Goal: Navigation & Orientation: Understand site structure

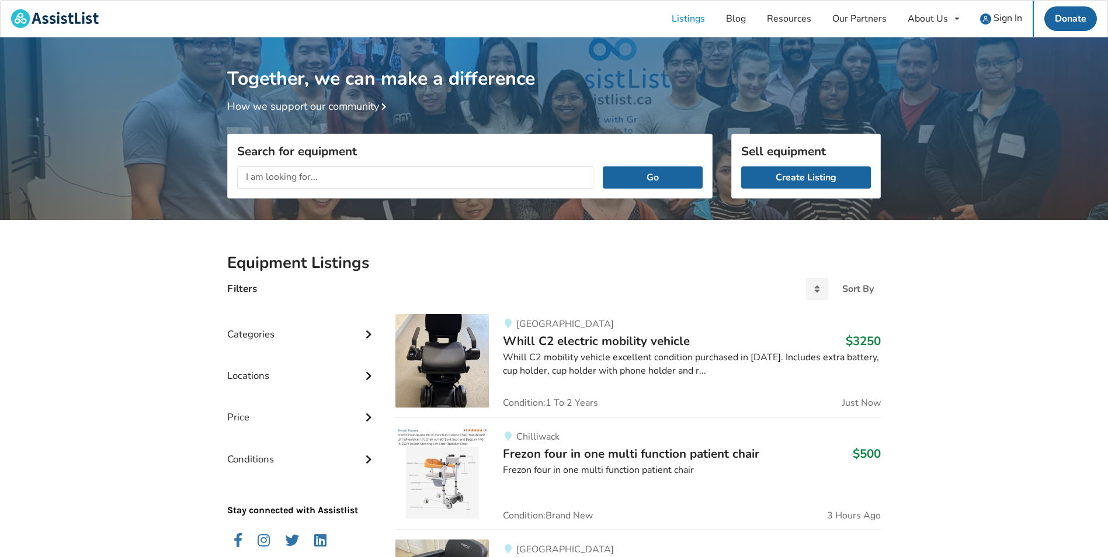
drag, startPoint x: 11, startPoint y: 336, endPoint x: 117, endPoint y: 53, distance: 302.9
drag, startPoint x: 193, startPoint y: 319, endPoint x: 200, endPoint y: 171, distance: 148.0
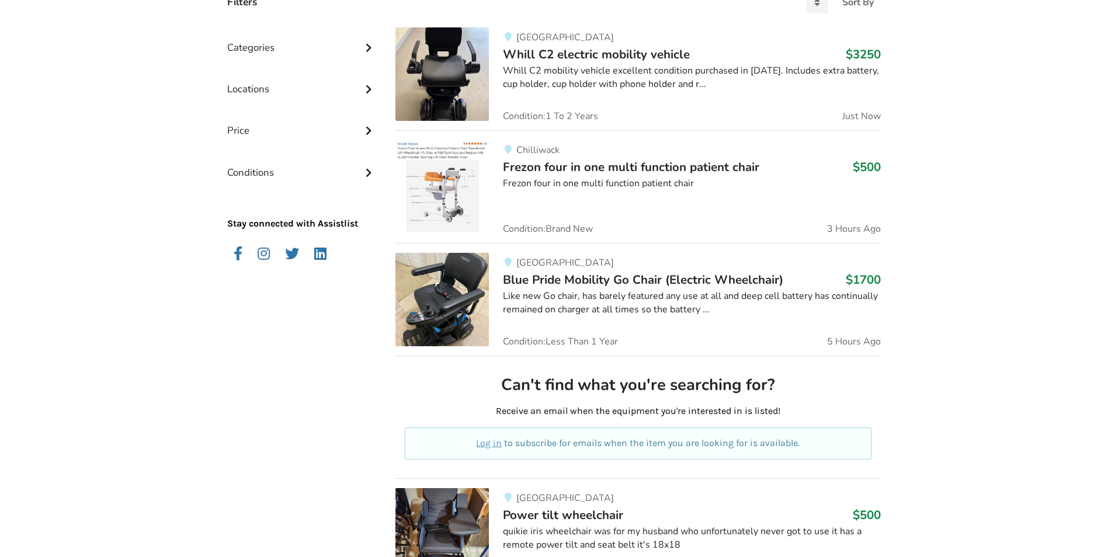
scroll to position [292, 0]
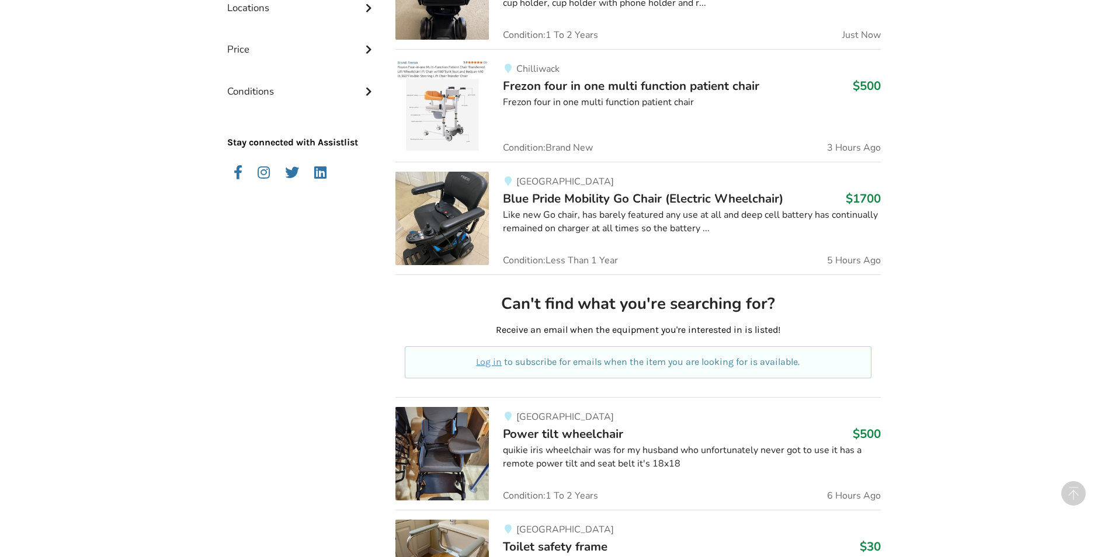
drag, startPoint x: 220, startPoint y: 282, endPoint x: 227, endPoint y: 325, distance: 43.7
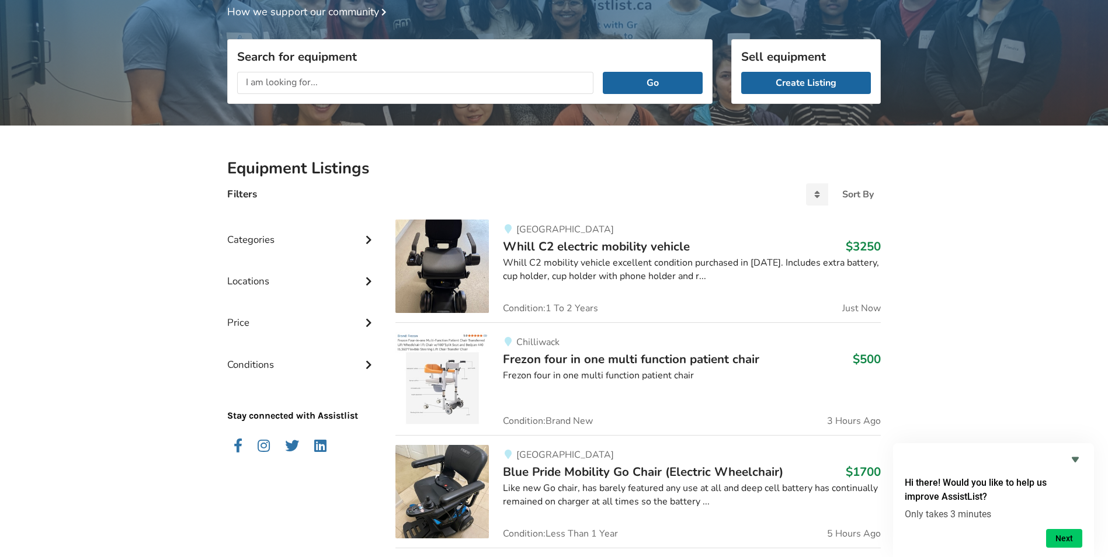
scroll to position [0, 0]
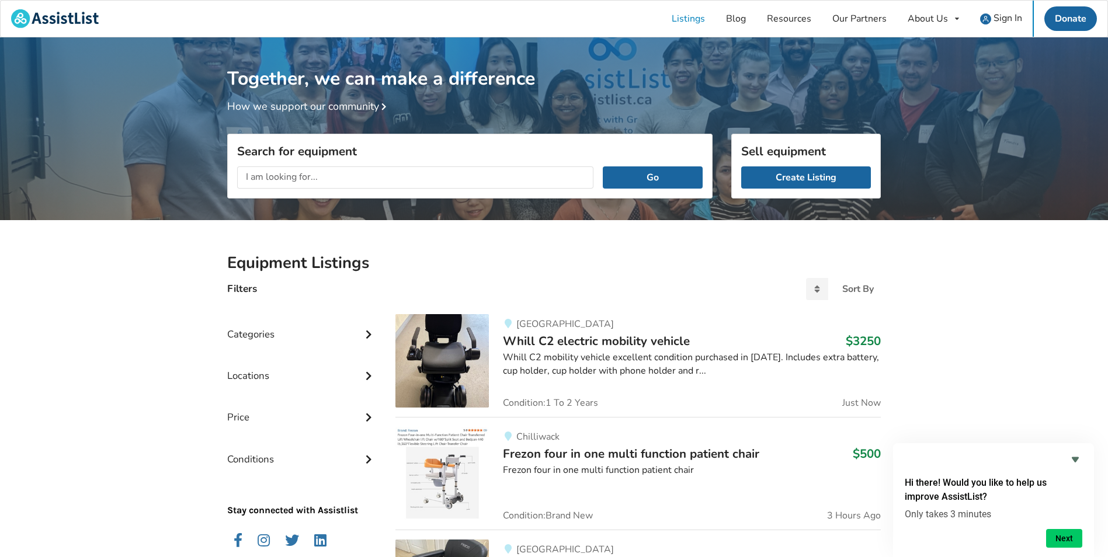
drag, startPoint x: 268, startPoint y: 343, endPoint x: 245, endPoint y: 82, distance: 262.0
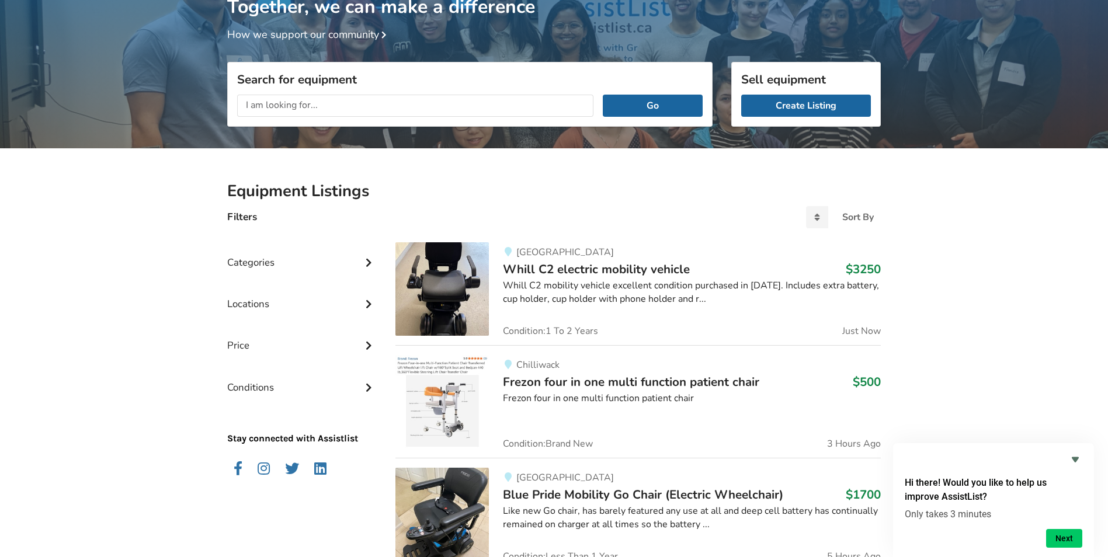
drag, startPoint x: 203, startPoint y: 241, endPoint x: 199, endPoint y: 290, distance: 49.2
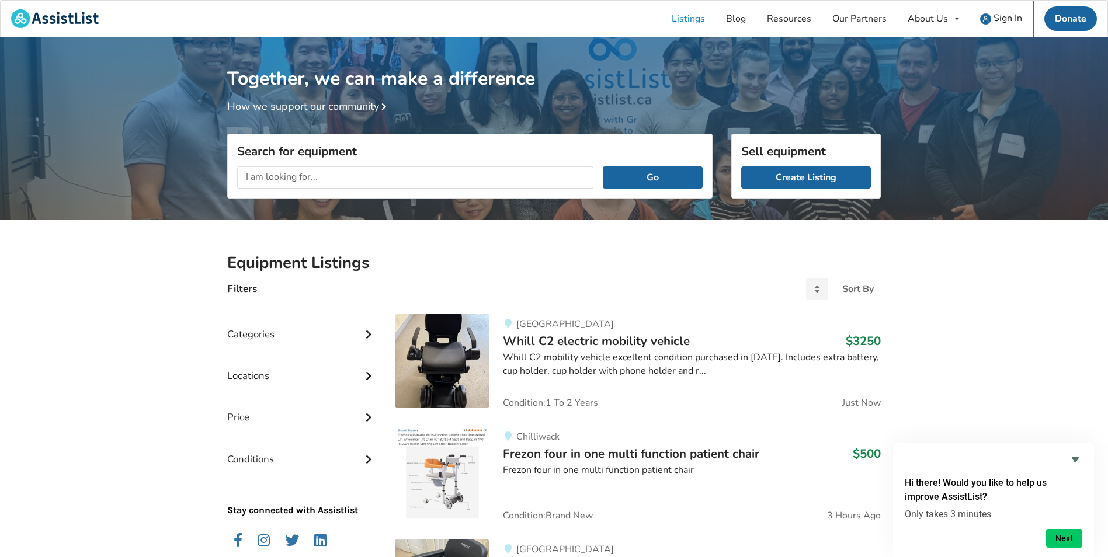
drag, startPoint x: 157, startPoint y: 294, endPoint x: 155, endPoint y: 190, distance: 103.4
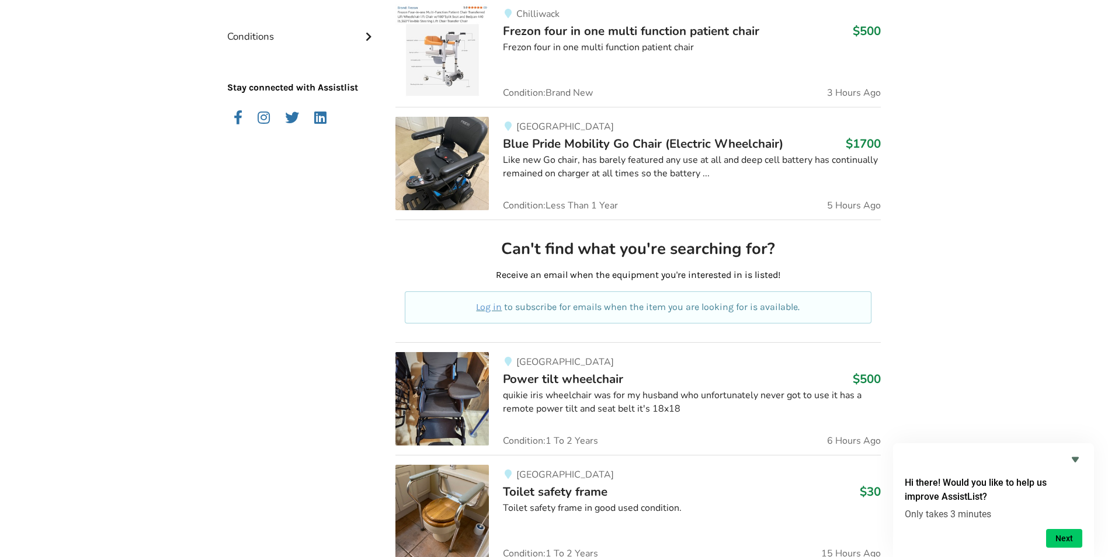
scroll to position [701, 0]
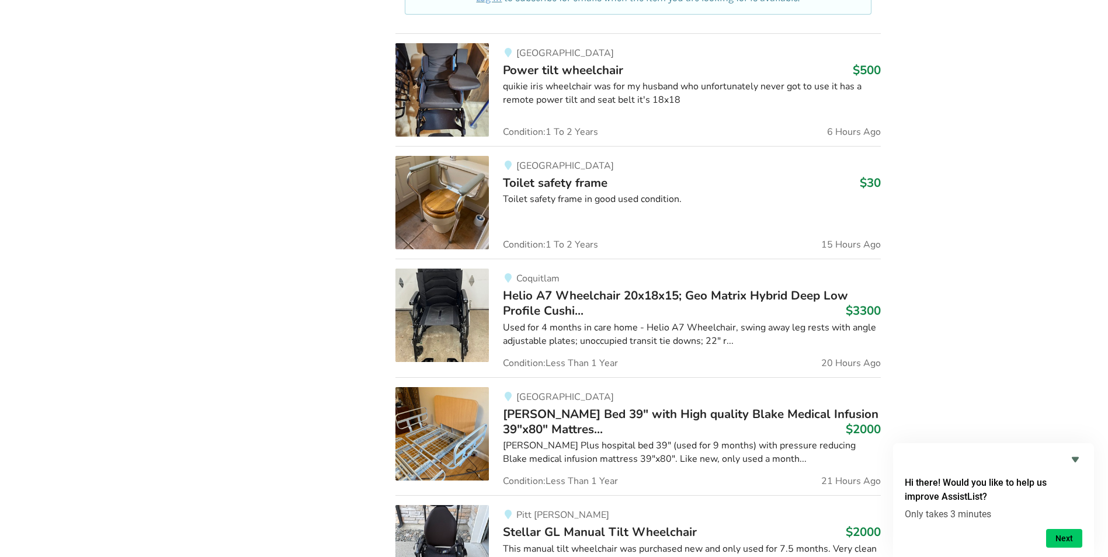
drag, startPoint x: 249, startPoint y: 203, endPoint x: 242, endPoint y: 232, distance: 30.5
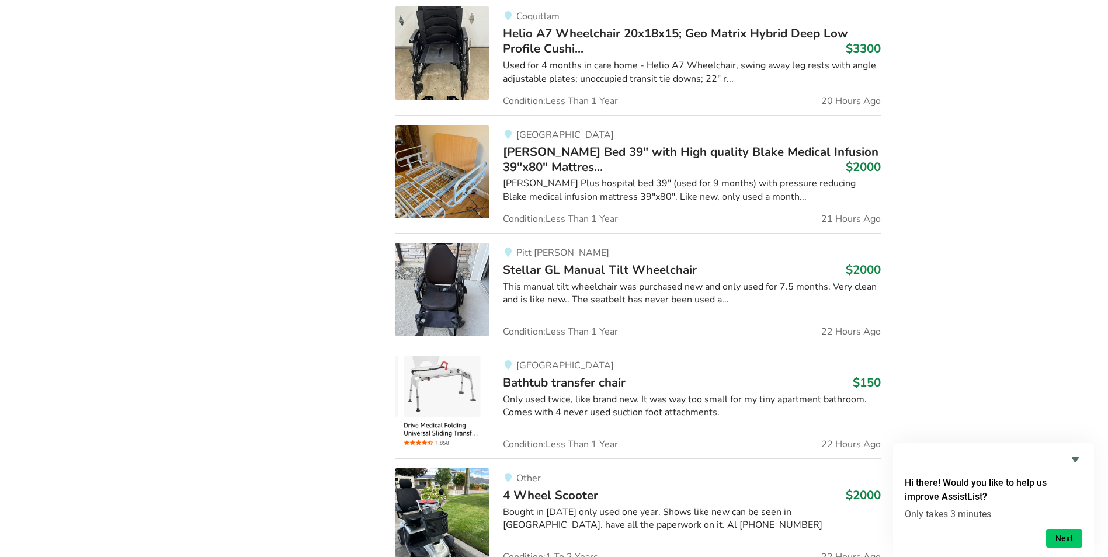
drag, startPoint x: 241, startPoint y: 226, endPoint x: 232, endPoint y: 313, distance: 87.5
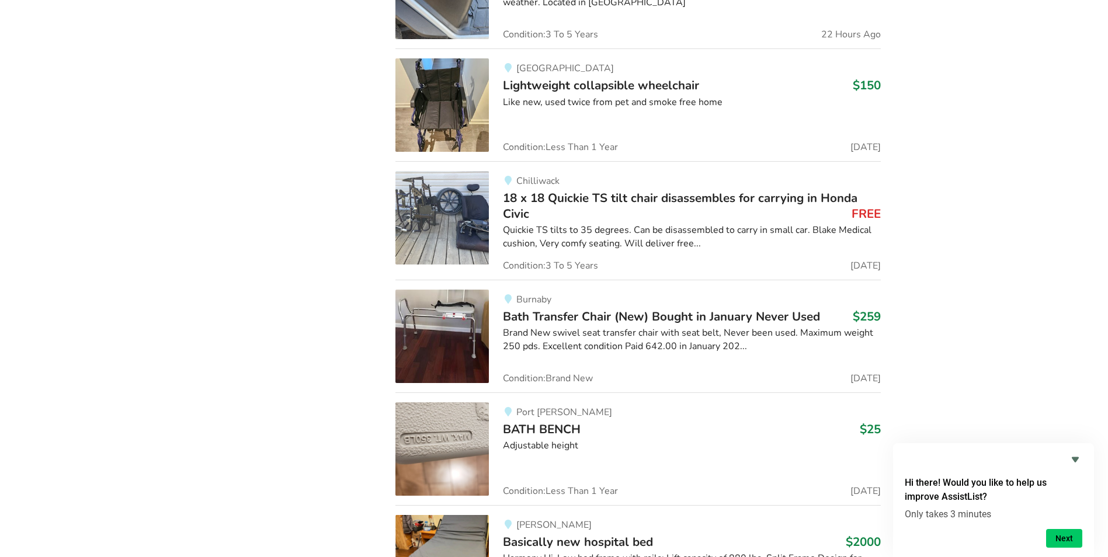
drag, startPoint x: 259, startPoint y: 272, endPoint x: 234, endPoint y: 443, distance: 173.6
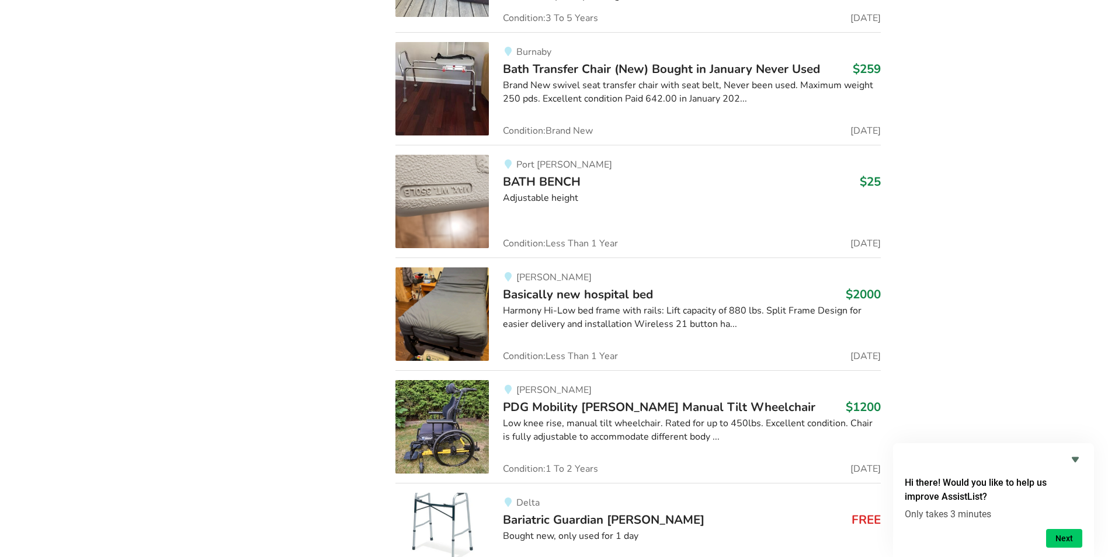
scroll to position [2218, 0]
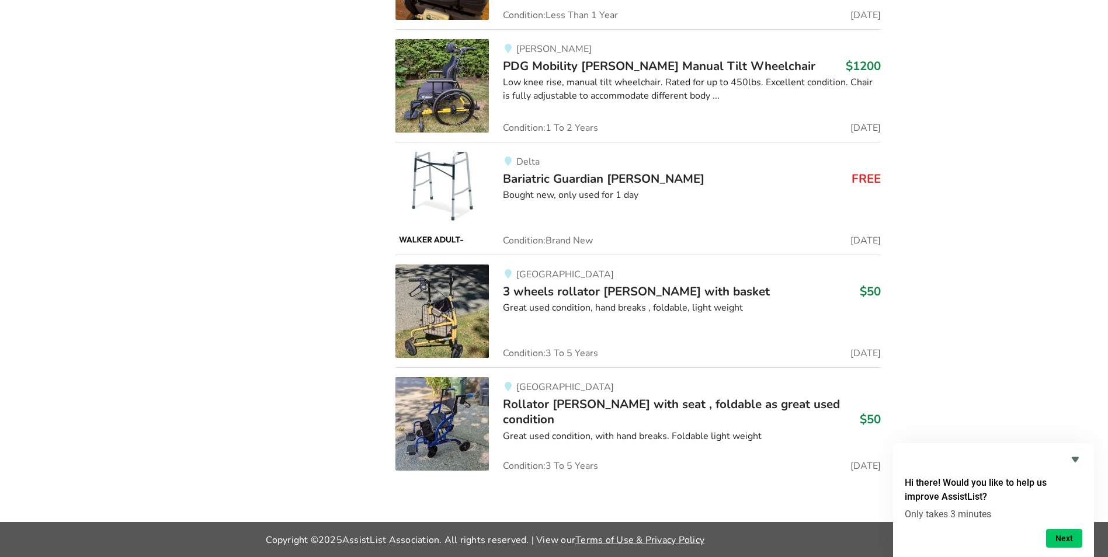
drag, startPoint x: 318, startPoint y: 300, endPoint x: 275, endPoint y: 515, distance: 219.4
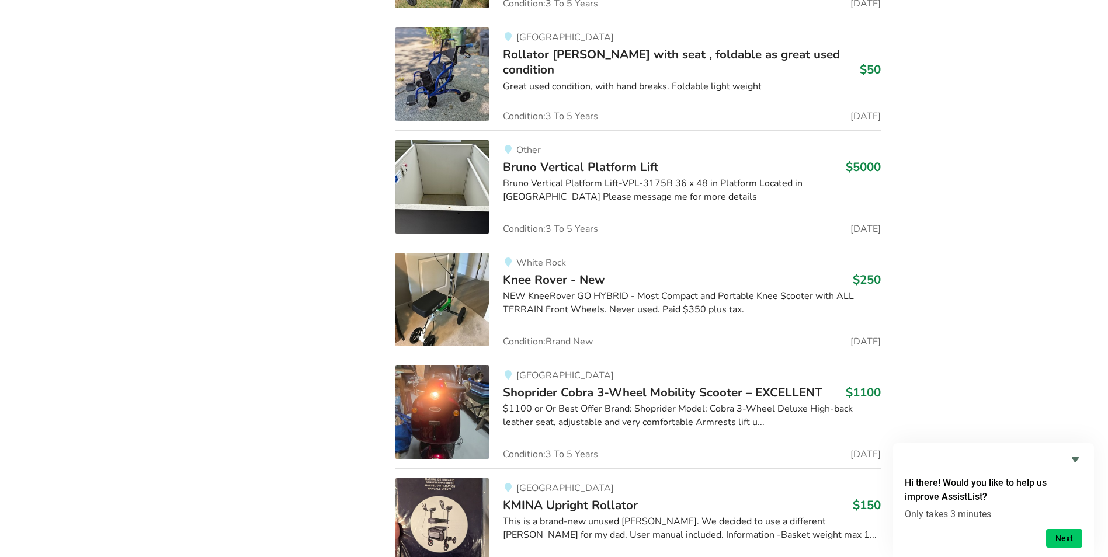
scroll to position [2569, 0]
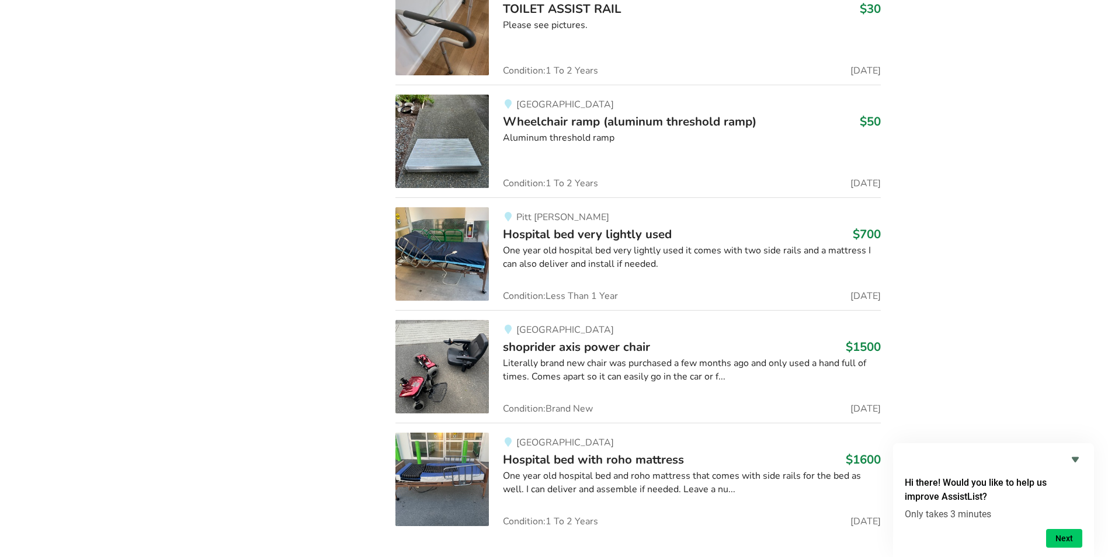
drag, startPoint x: 321, startPoint y: 306, endPoint x: 338, endPoint y: 395, distance: 90.4
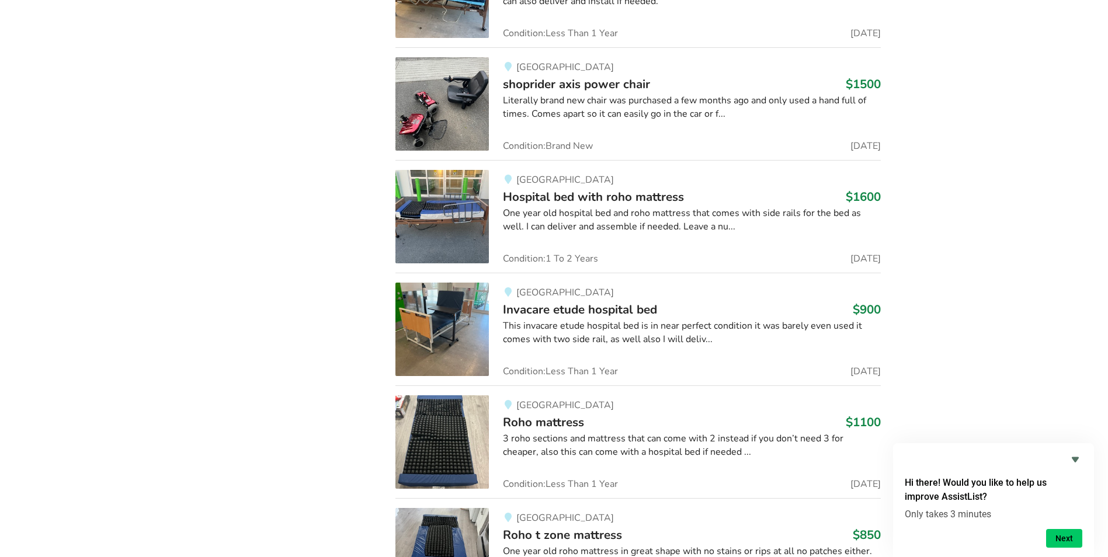
drag, startPoint x: 338, startPoint y: 397, endPoint x: 356, endPoint y: 560, distance: 164.0
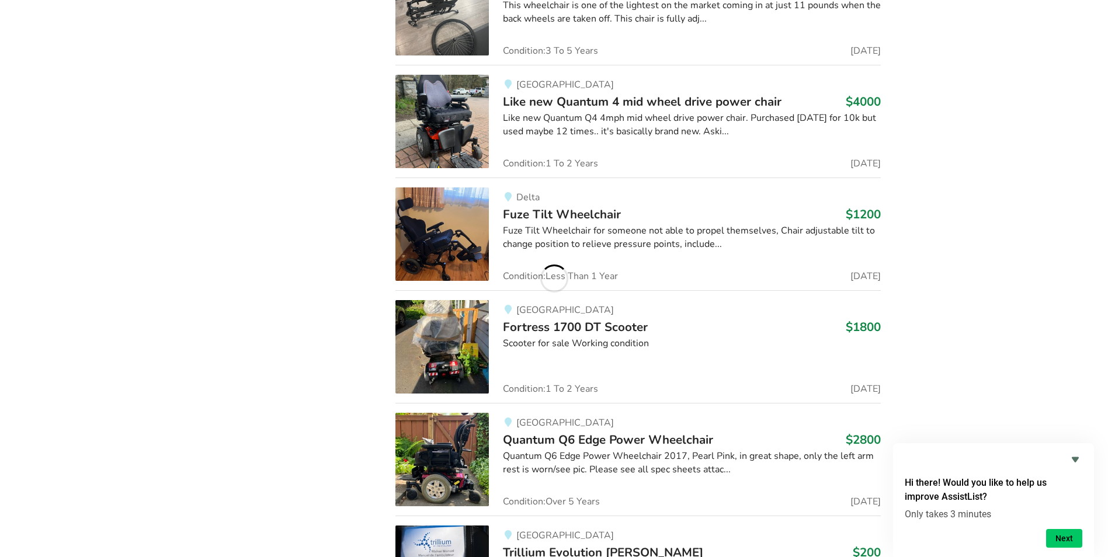
scroll to position [4596, 0]
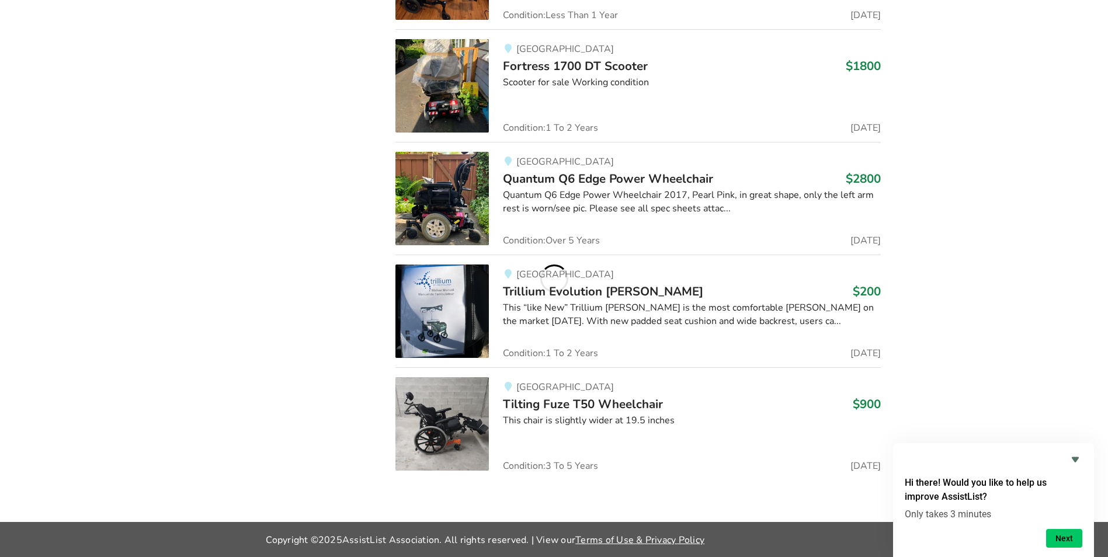
drag, startPoint x: 352, startPoint y: 409, endPoint x: 355, endPoint y: 537, distance: 128.0
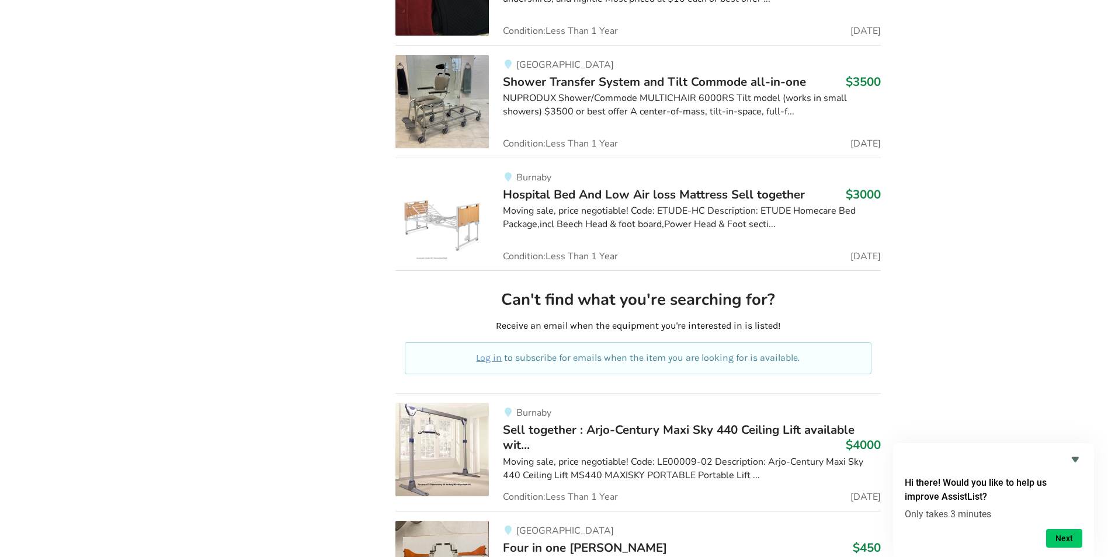
drag, startPoint x: 334, startPoint y: 384, endPoint x: 340, endPoint y: 406, distance: 23.1
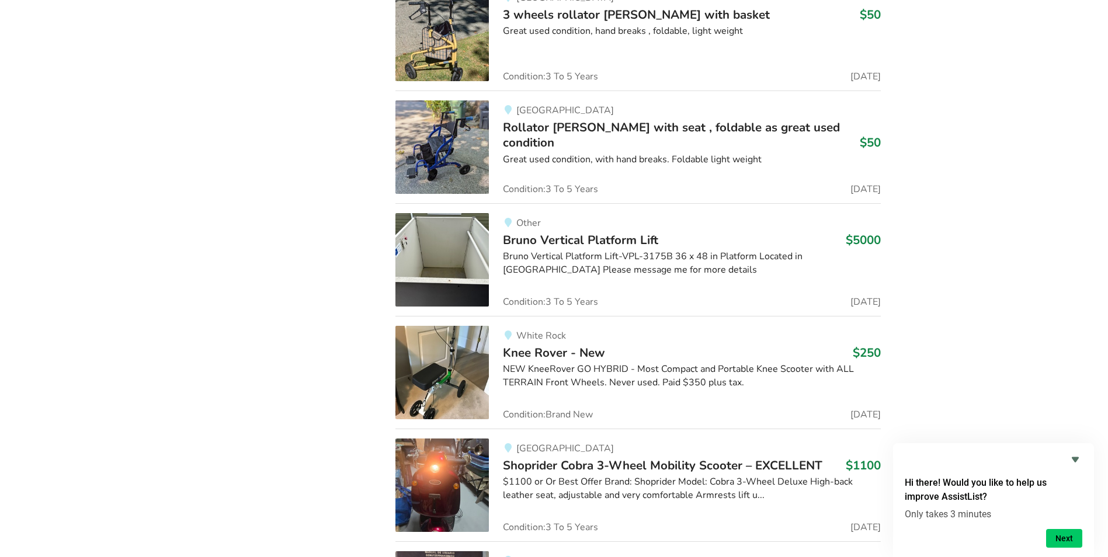
scroll to position [0, 0]
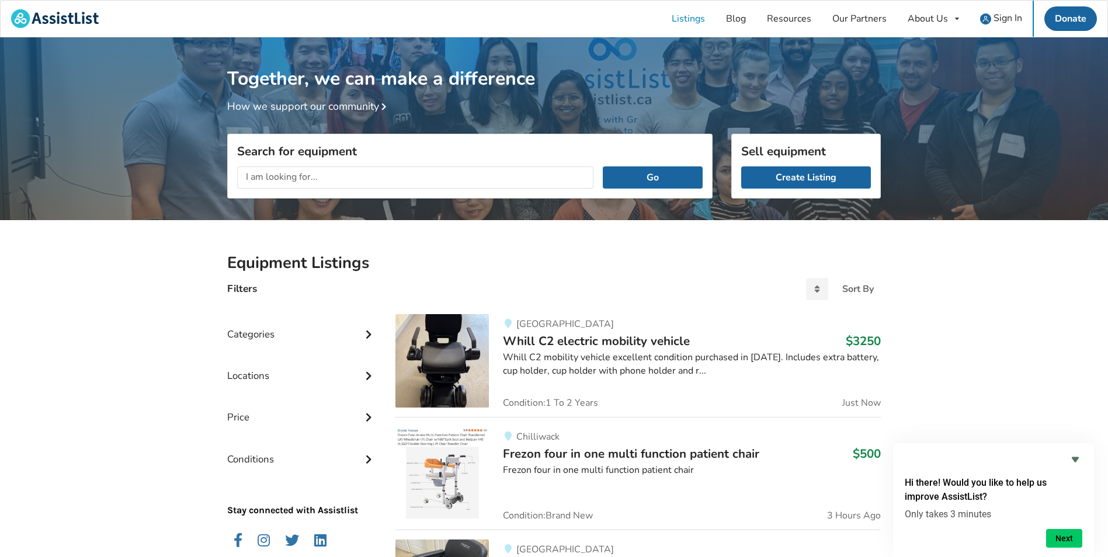
drag, startPoint x: 317, startPoint y: 310, endPoint x: 197, endPoint y: 64, distance: 273.5
click at [293, 85] on h1 "Together, we can make a difference" at bounding box center [554, 63] width 654 height 53
drag, startPoint x: 210, startPoint y: 378, endPoint x: 281, endPoint y: 86, distance: 300.5
click at [268, 296] on div "Categories" at bounding box center [302, 325] width 150 height 41
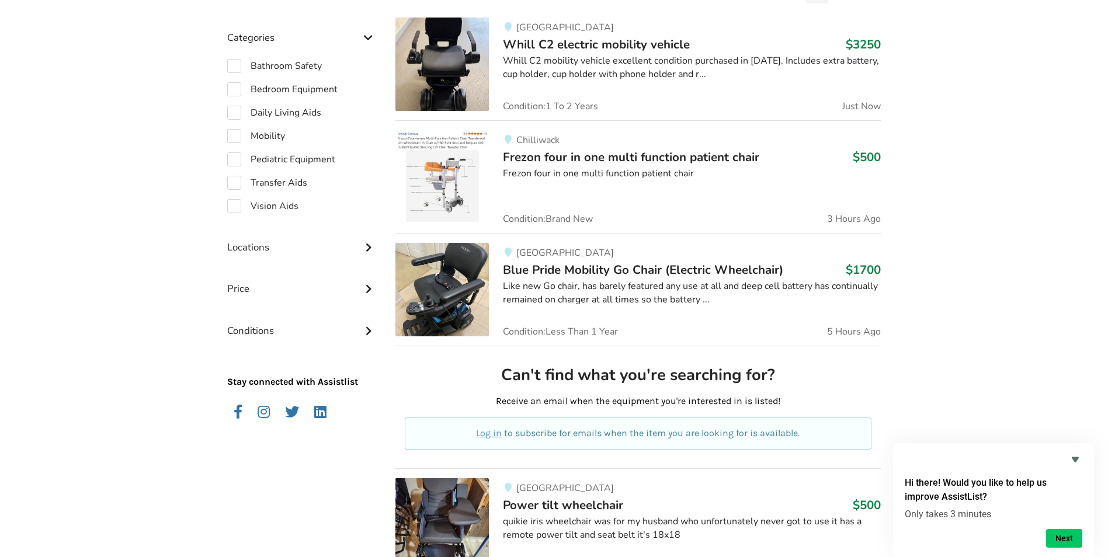
scroll to position [409, 0]
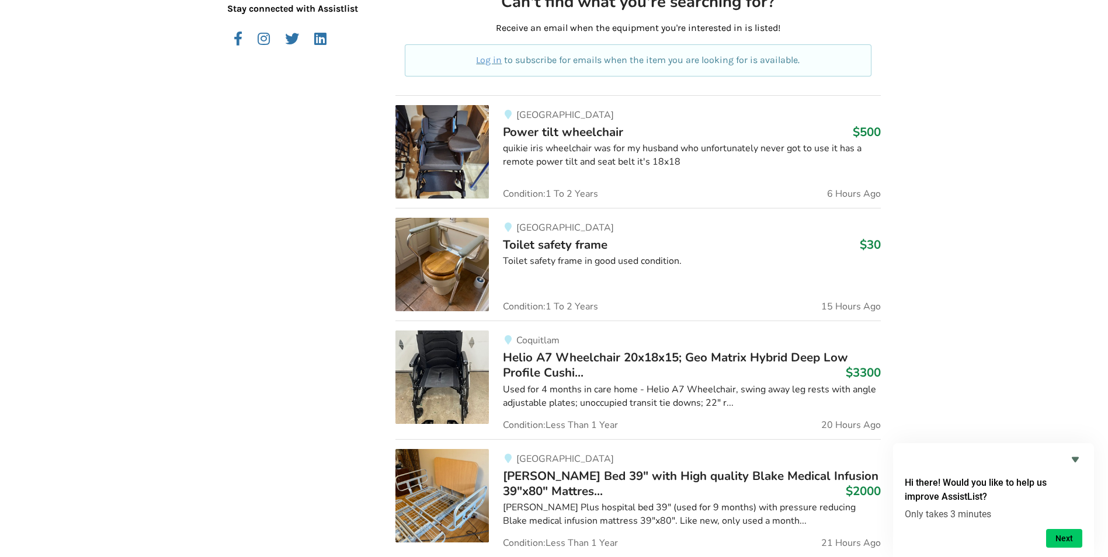
drag, startPoint x: 321, startPoint y: 345, endPoint x: 315, endPoint y: 443, distance: 97.7
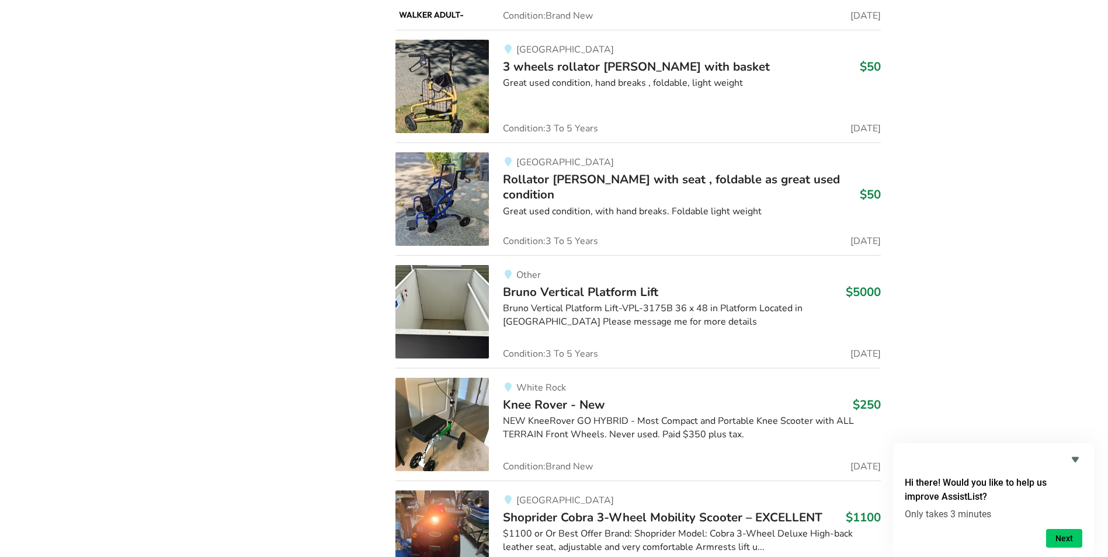
drag, startPoint x: 277, startPoint y: 292, endPoint x: 257, endPoint y: 400, distance: 110.0
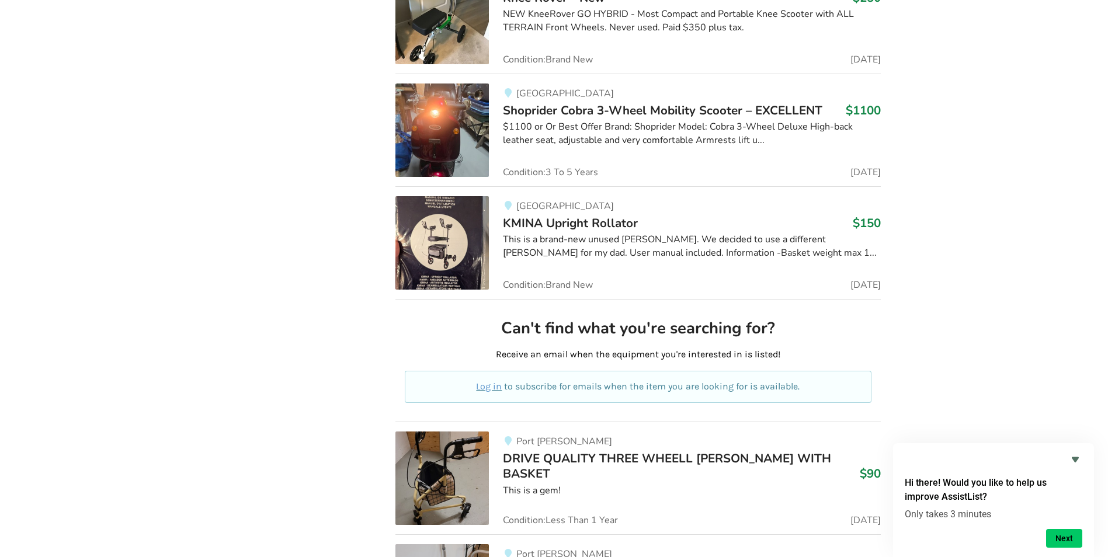
drag, startPoint x: 221, startPoint y: 426, endPoint x: 206, endPoint y: 512, distance: 87.1
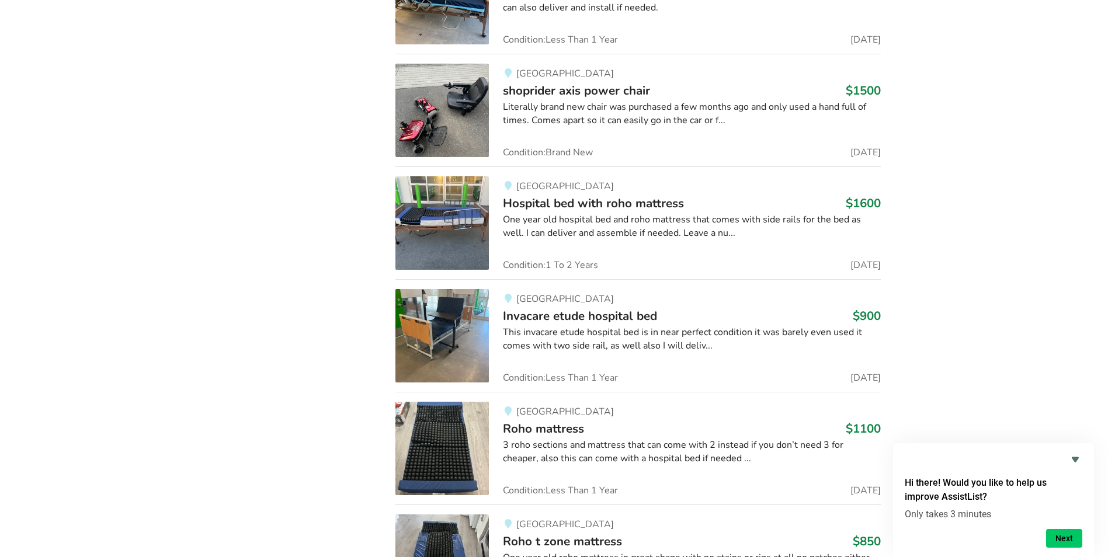
drag, startPoint x: 242, startPoint y: 279, endPoint x: 207, endPoint y: 383, distance: 109.7
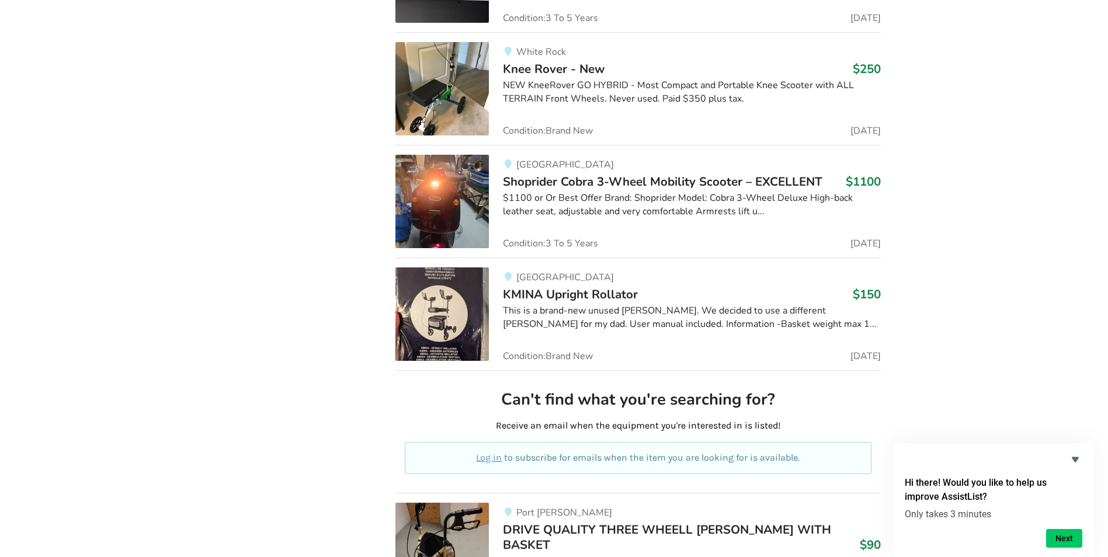
scroll to position [0, 0]
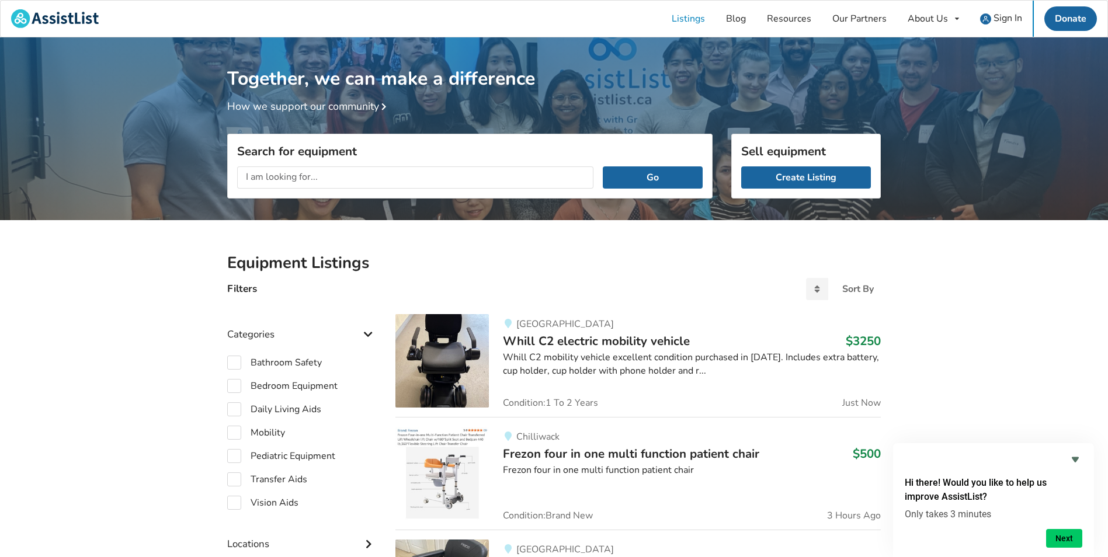
drag, startPoint x: 211, startPoint y: 370, endPoint x: 235, endPoint y: -24, distance: 395.0
drag, startPoint x: 142, startPoint y: 342, endPoint x: 477, endPoint y: -9, distance: 485.4
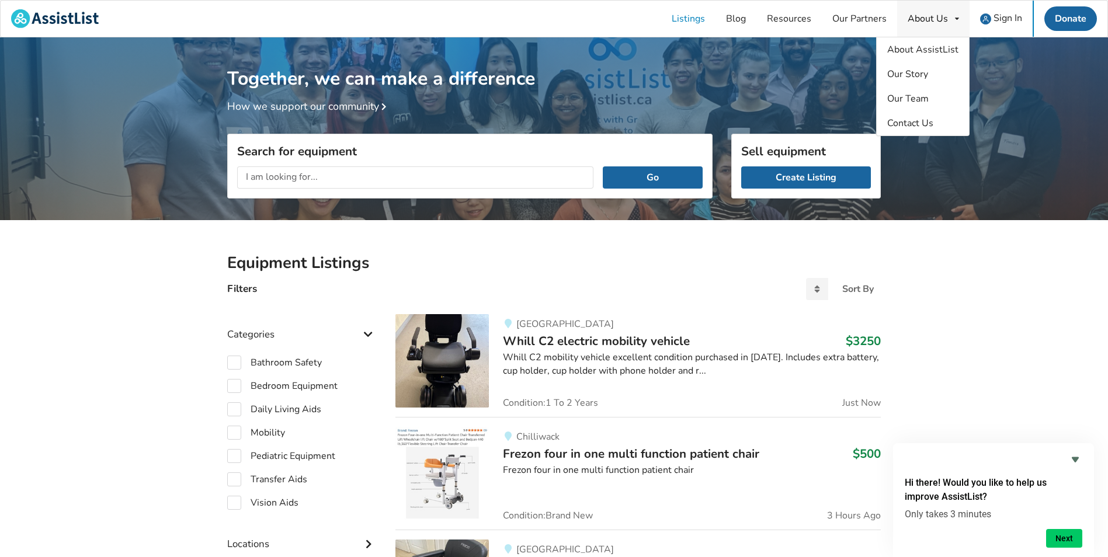
click at [731, 19] on icon at bounding box center [957, 18] width 4 height 7
click at [731, 79] on span "Our Story" at bounding box center [907, 74] width 41 height 13
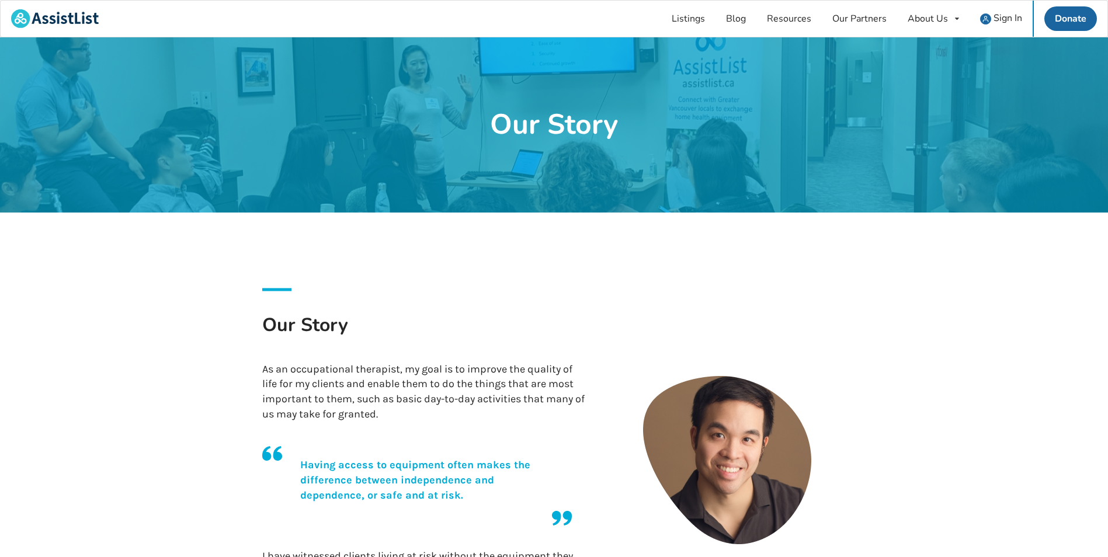
drag, startPoint x: 305, startPoint y: 297, endPoint x: 562, endPoint y: 25, distance: 374.0
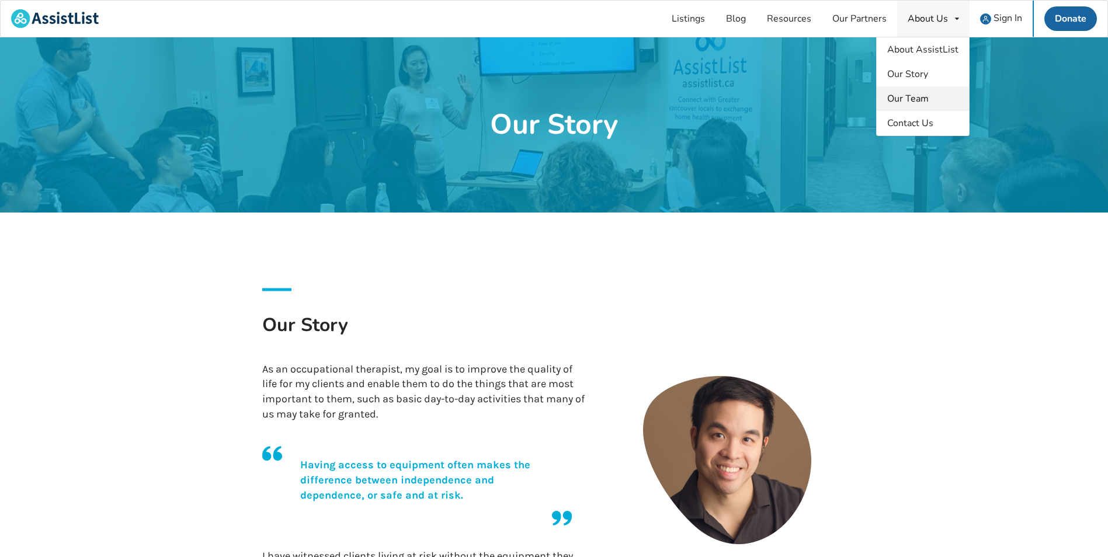
click at [731, 96] on link "Our Team" at bounding box center [923, 98] width 92 height 25
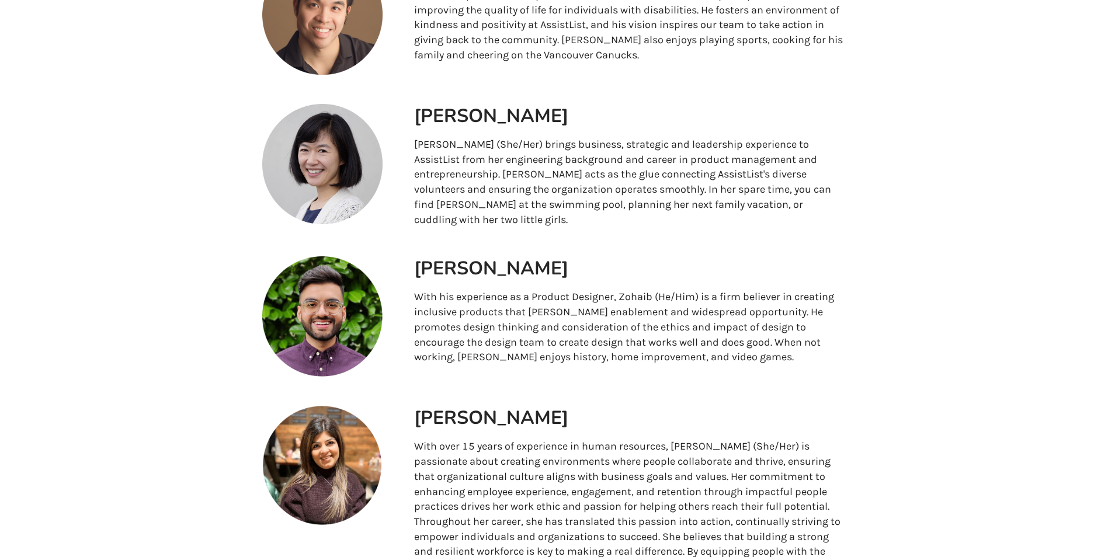
scroll to position [409, 0]
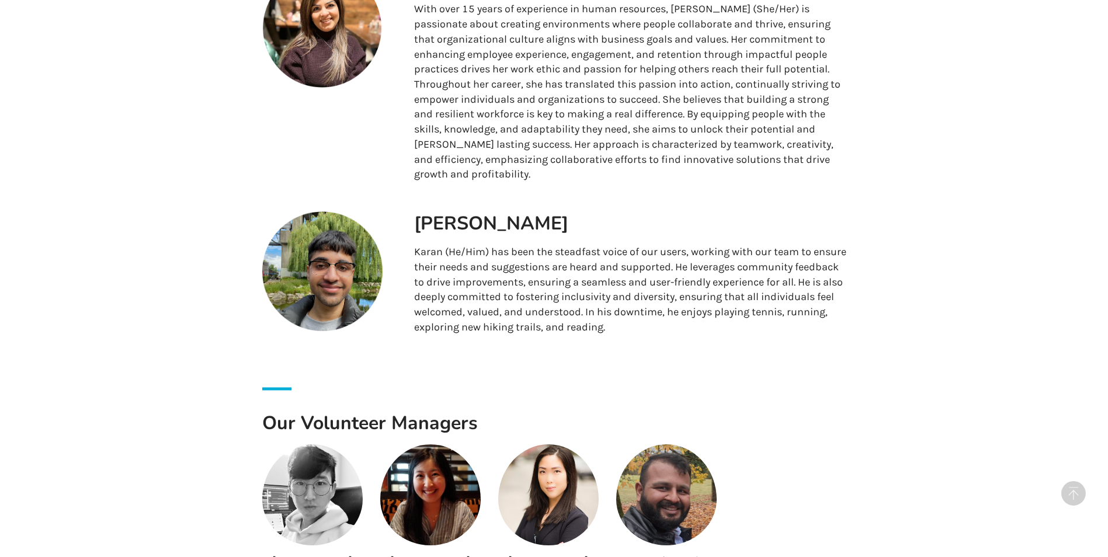
drag, startPoint x: 99, startPoint y: 254, endPoint x: 127, endPoint y: 377, distance: 126.3
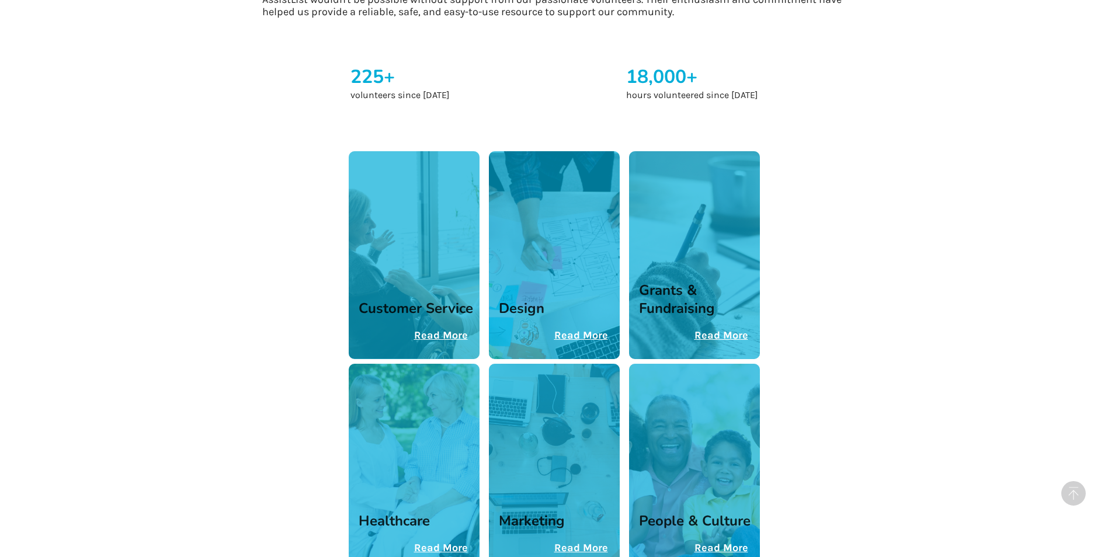
scroll to position [1608, 0]
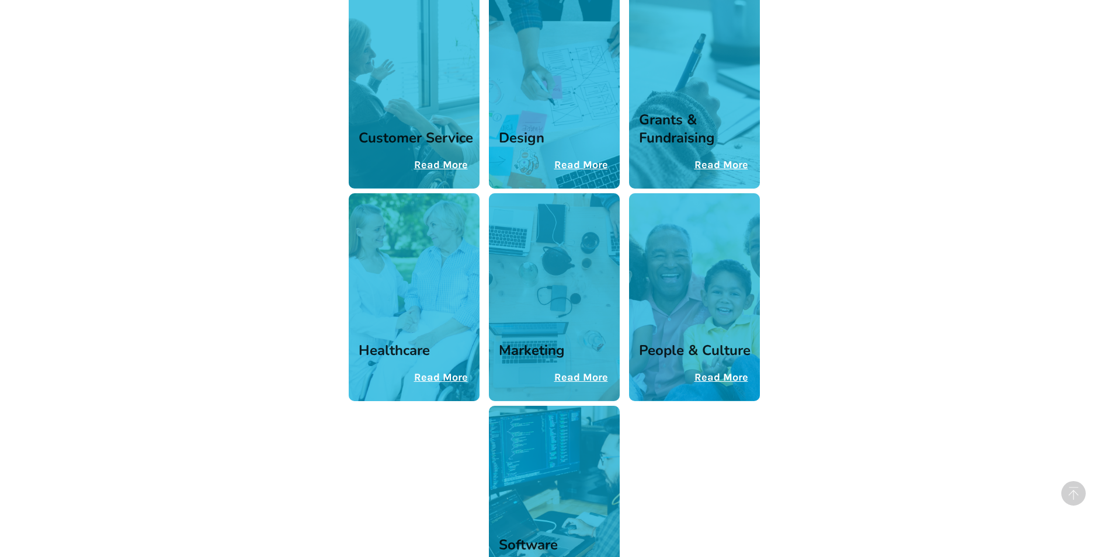
drag, startPoint x: 919, startPoint y: 304, endPoint x: 913, endPoint y: 365, distance: 61.6
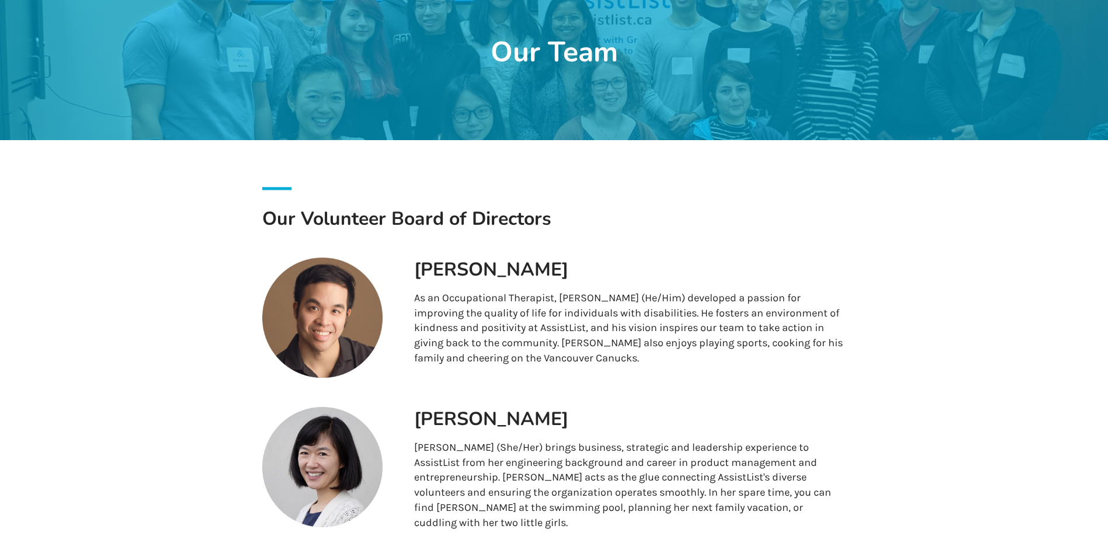
scroll to position [0, 0]
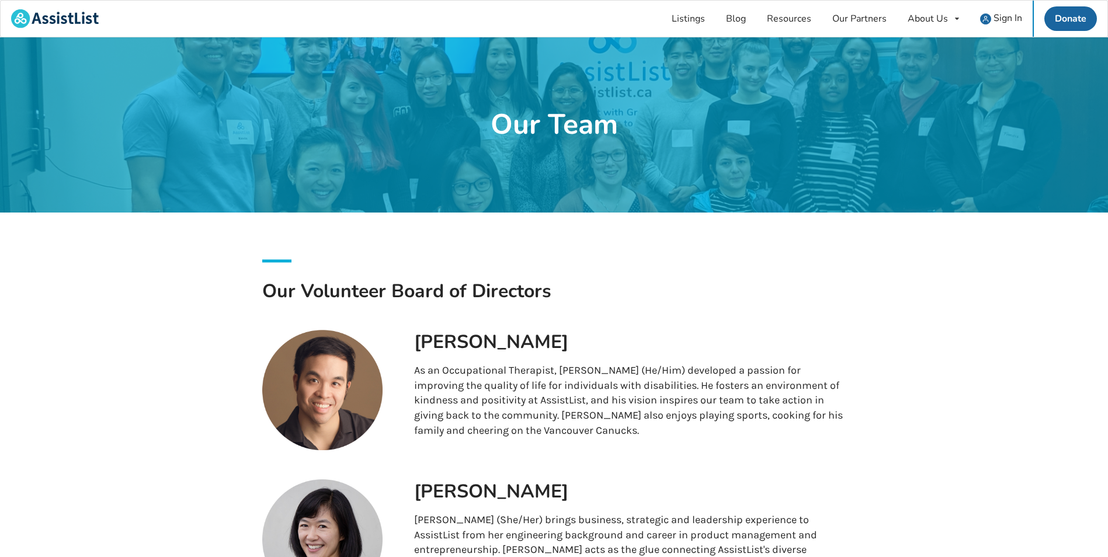
drag, startPoint x: 853, startPoint y: 341, endPoint x: 649, endPoint y: 15, distance: 385.2
drag, startPoint x: 855, startPoint y: 383, endPoint x: 755, endPoint y: 120, distance: 281.2
click at [687, 9] on link "Listings" at bounding box center [688, 19] width 54 height 36
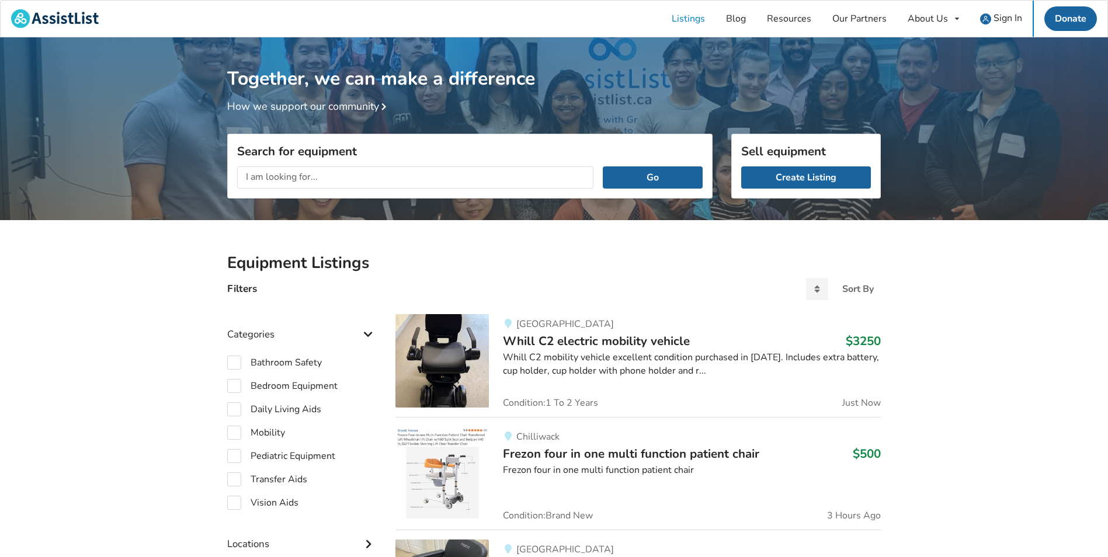
drag, startPoint x: 208, startPoint y: 296, endPoint x: 313, endPoint y: -15, distance: 328.0
